Goal: Transaction & Acquisition: Download file/media

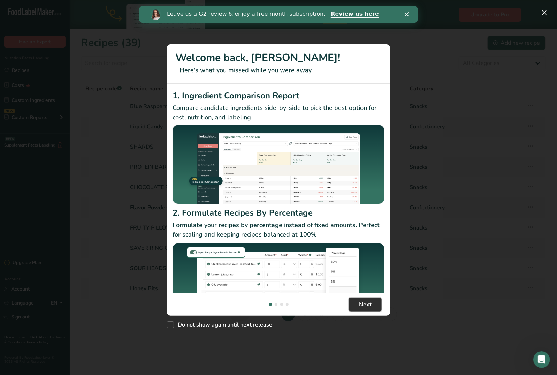
click at [370, 305] on span "Next" at bounding box center [365, 304] width 13 height 8
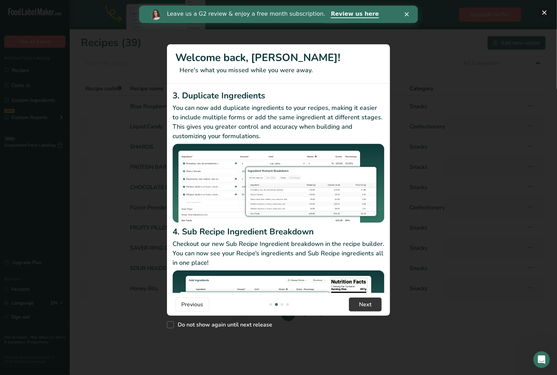
click at [547, 11] on button "New Features" at bounding box center [544, 12] width 11 height 11
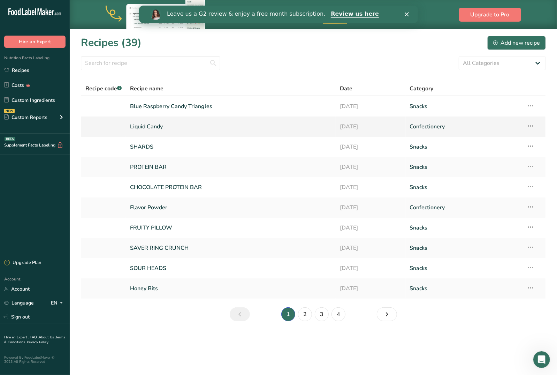
click at [533, 124] on icon at bounding box center [531, 126] width 8 height 13
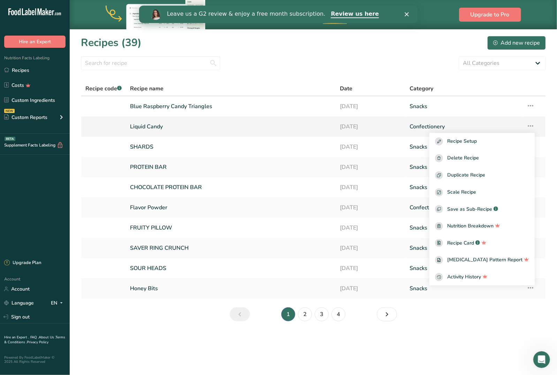
click at [166, 125] on link "Liquid Candy" at bounding box center [231, 126] width 202 height 15
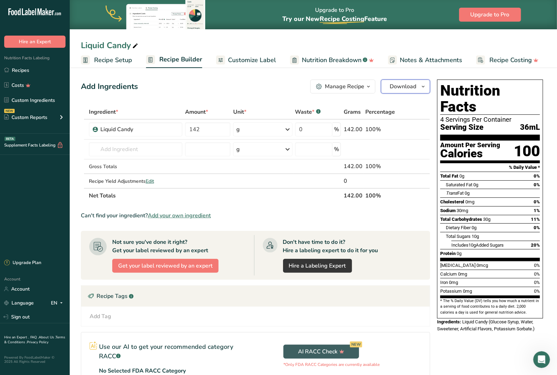
click at [415, 90] on span "Download" at bounding box center [403, 86] width 27 height 8
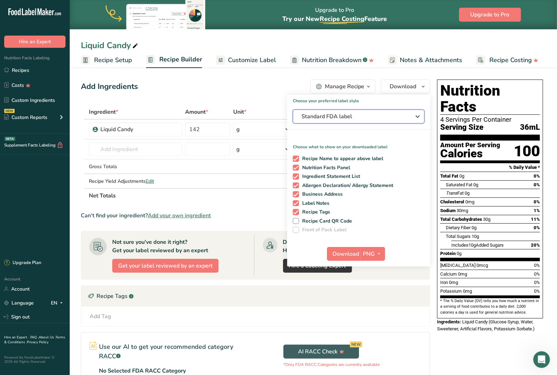
click at [361, 111] on button "Standard FDA label" at bounding box center [359, 117] width 132 height 14
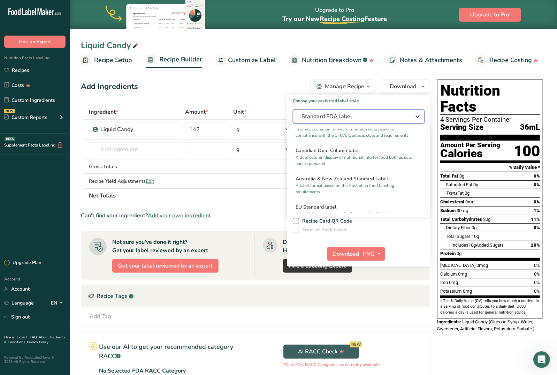
scroll to position [367, 0]
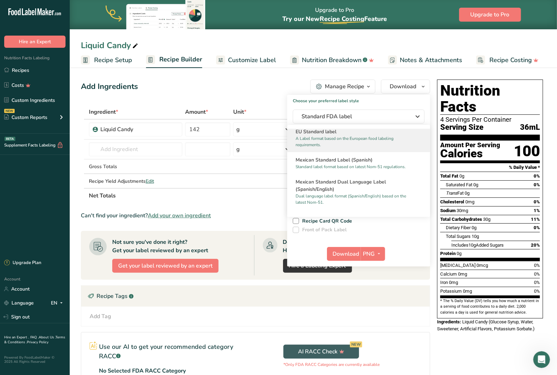
click at [331, 135] on h2 "EU Standard label" at bounding box center [359, 131] width 126 height 7
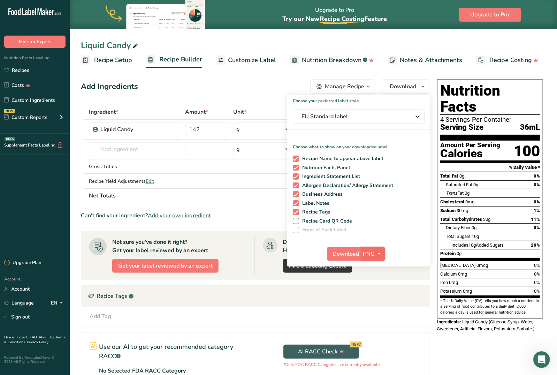
click at [373, 252] on span "PNG" at bounding box center [369, 254] width 12 height 8
click at [373, 267] on link "PNG" at bounding box center [374, 268] width 22 height 12
click at [346, 256] on span "Download" at bounding box center [346, 254] width 27 height 8
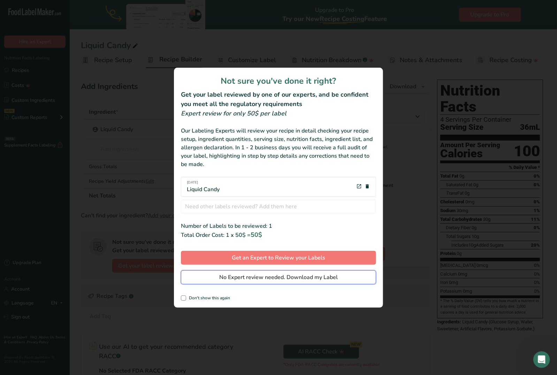
drag, startPoint x: 288, startPoint y: 278, endPoint x: 292, endPoint y: 278, distance: 4.5
click at [288, 278] on span "No Expert review needed. Download my Label" at bounding box center [278, 277] width 119 height 8
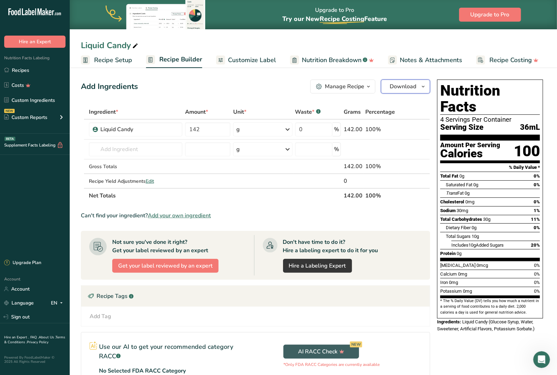
click at [417, 86] on button "Download" at bounding box center [405, 87] width 49 height 14
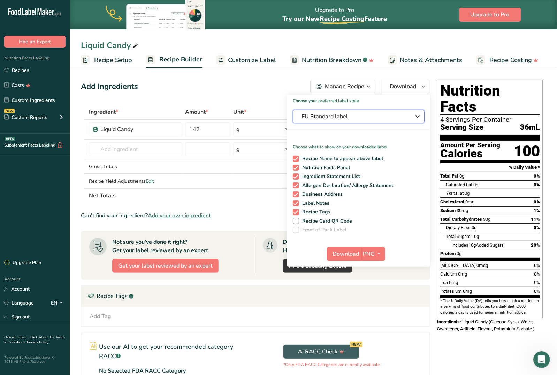
click at [366, 118] on span "EU Standard label" at bounding box center [354, 116] width 105 height 8
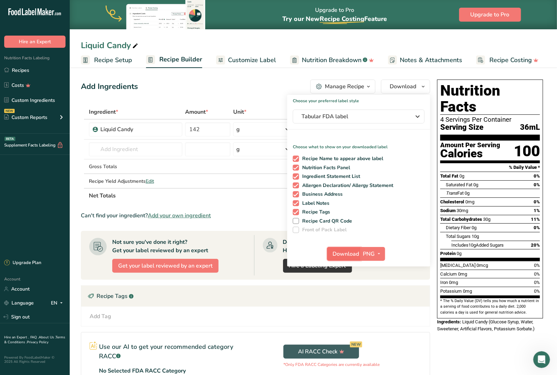
click at [350, 256] on span "Download" at bounding box center [346, 254] width 27 height 8
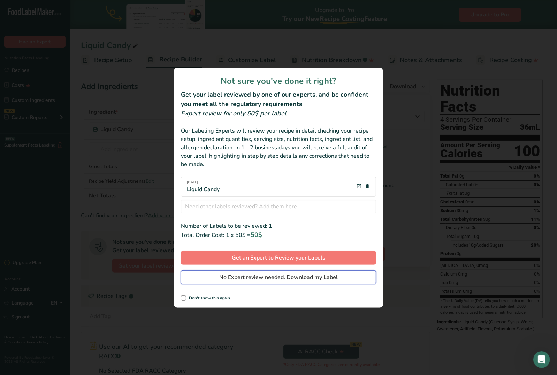
click at [296, 278] on span "No Expert review needed. Download my Label" at bounding box center [278, 277] width 119 height 8
